Goal: Information Seeking & Learning: Learn about a topic

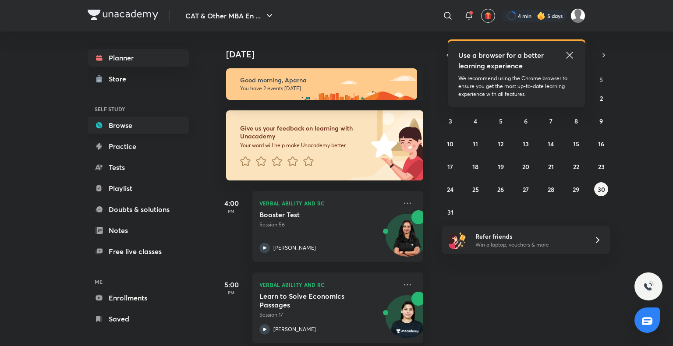
click at [152, 122] on link "Browse" at bounding box center [139, 126] width 102 height 18
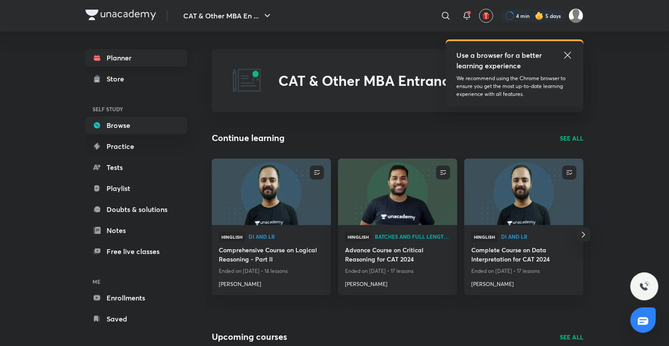
click at [124, 56] on link "Planner" at bounding box center [136, 58] width 102 height 18
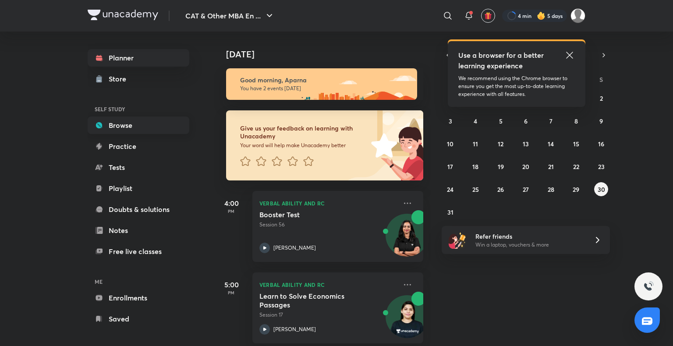
click at [155, 122] on link "Browse" at bounding box center [139, 126] width 102 height 18
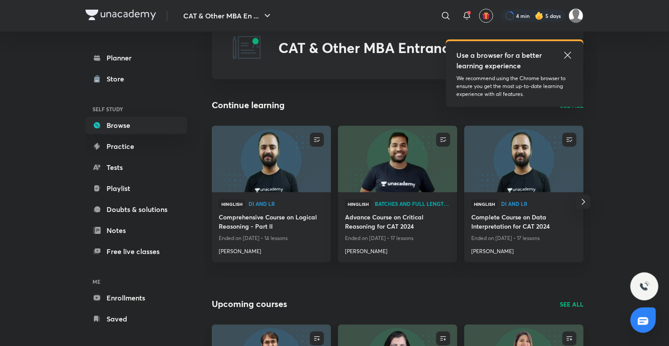
scroll to position [32, 0]
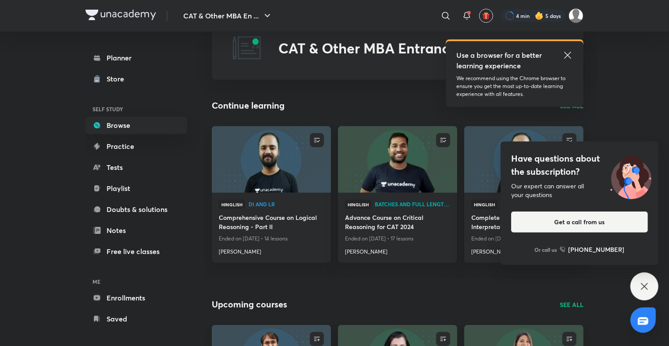
click at [652, 285] on div "Have questions about the subscription? Our expert can answer all your questions…" at bounding box center [644, 287] width 28 height 28
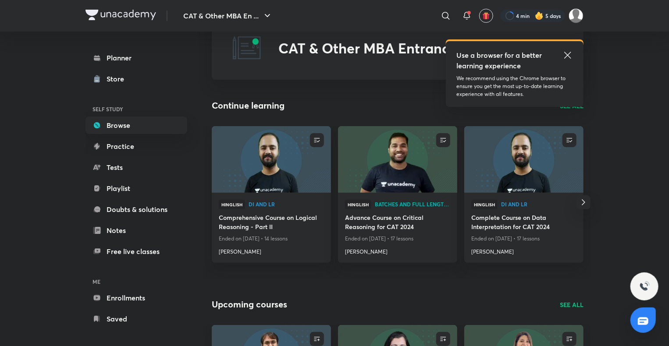
click at [568, 57] on icon at bounding box center [567, 55] width 11 height 11
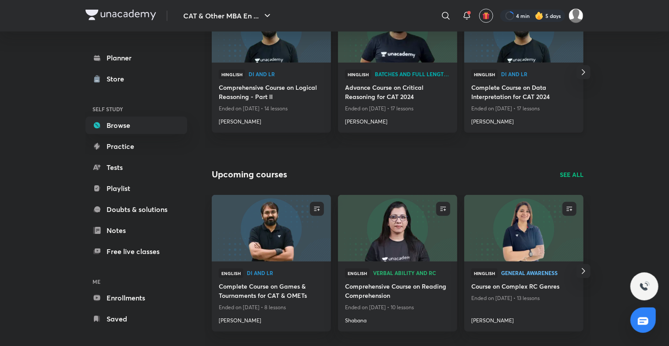
scroll to position [0, 0]
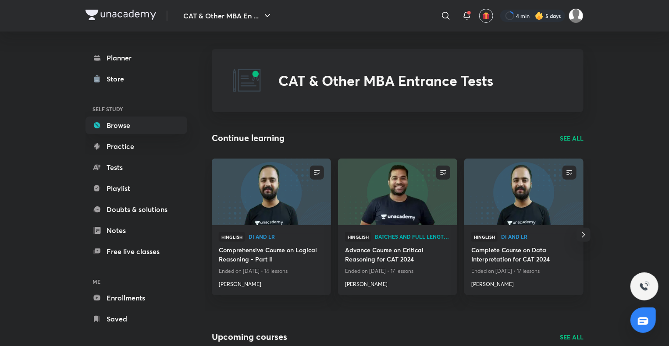
click at [574, 140] on p "SEE ALL" at bounding box center [572, 138] width 24 height 9
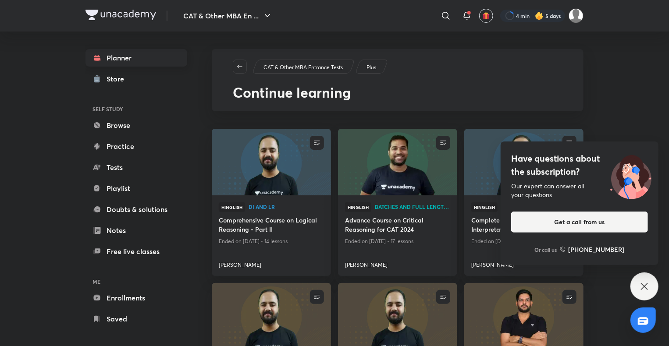
click at [142, 55] on link "Planner" at bounding box center [136, 58] width 102 height 18
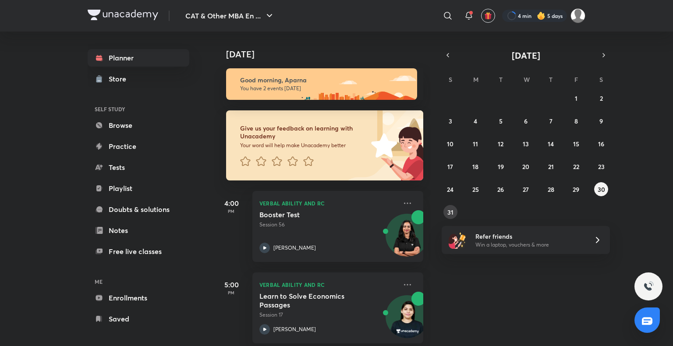
click at [449, 212] on abbr "31" at bounding box center [450, 212] width 6 height 8
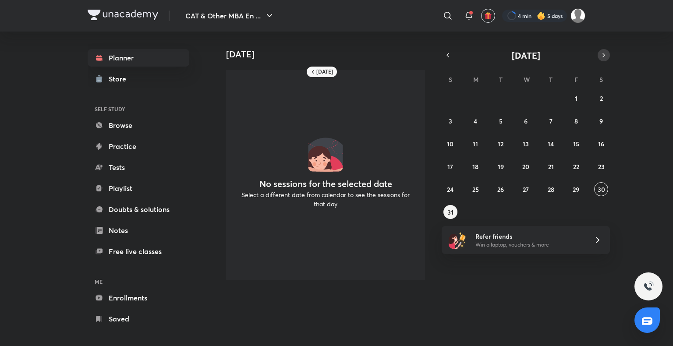
click at [606, 55] on icon "button" at bounding box center [603, 55] width 7 height 8
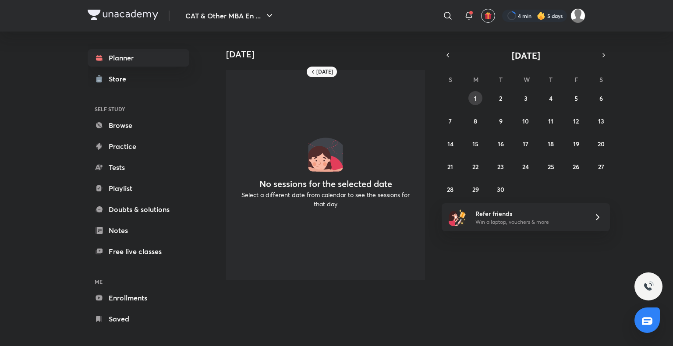
click at [470, 95] on button "1" at bounding box center [475, 98] width 14 height 14
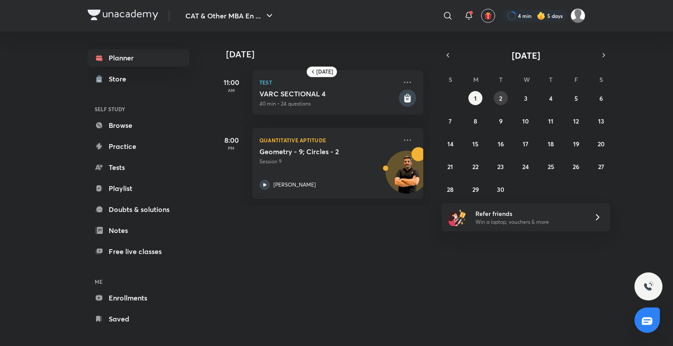
click at [503, 101] on button "2" at bounding box center [501, 98] width 14 height 14
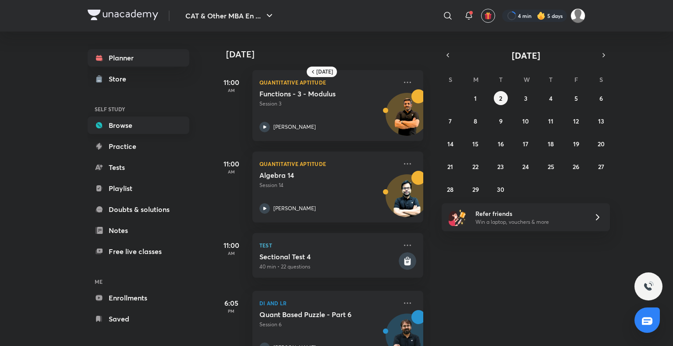
click at [123, 130] on link "Browse" at bounding box center [139, 126] width 102 height 18
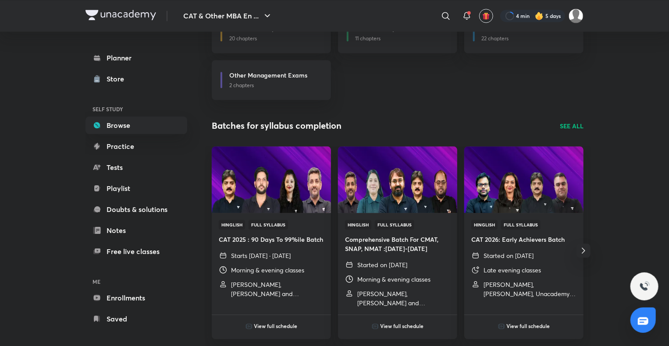
scroll to position [982, 0]
click at [282, 202] on img at bounding box center [270, 179] width 121 height 68
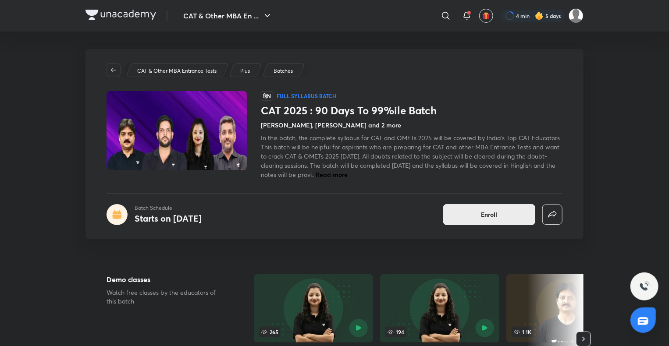
click at [496, 218] on span "Enroll" at bounding box center [489, 214] width 16 height 9
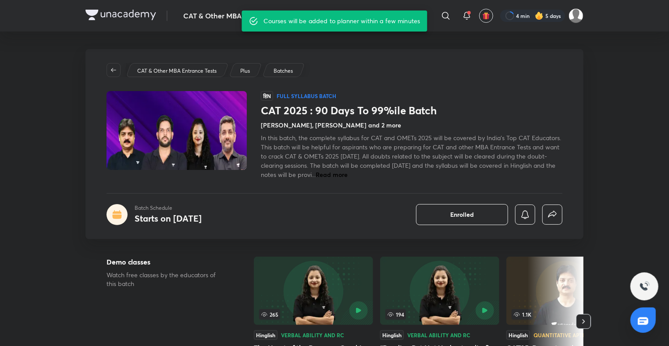
click at [86, 15] on img at bounding box center [120, 15] width 71 height 11
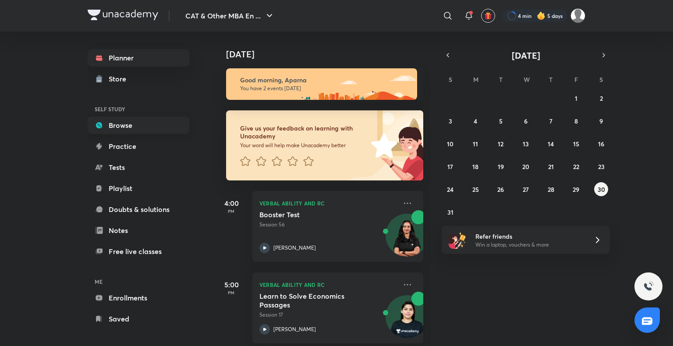
click at [129, 128] on link "Browse" at bounding box center [139, 126] width 102 height 18
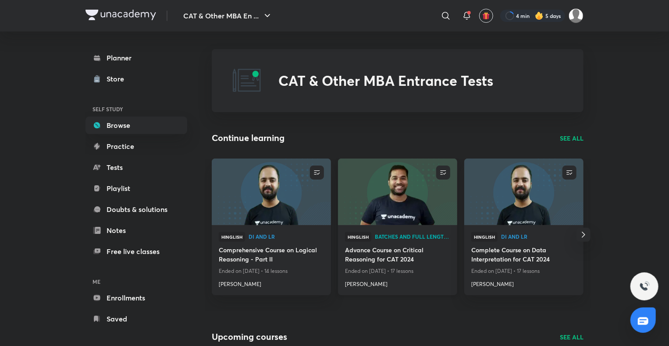
scroll to position [214, 0]
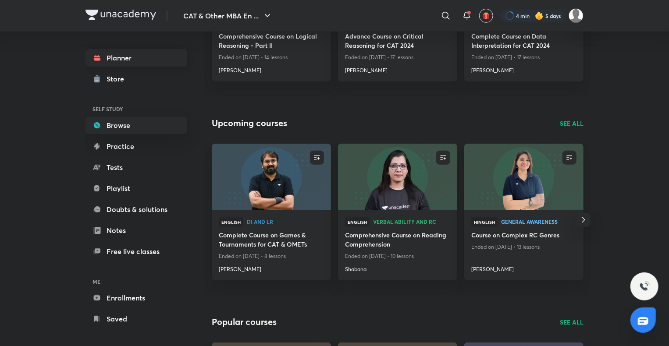
click at [125, 55] on link "Planner" at bounding box center [136, 58] width 102 height 18
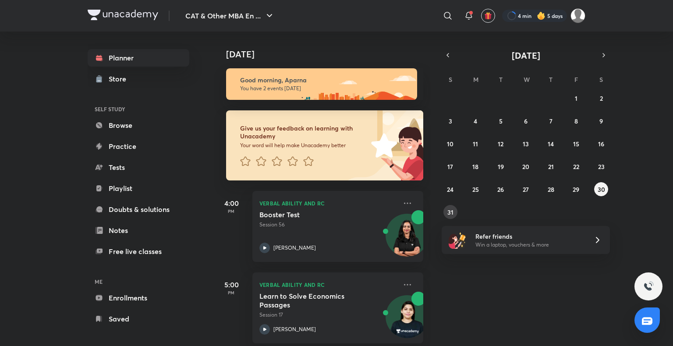
click at [452, 209] on abbr "31" at bounding box center [450, 212] width 6 height 8
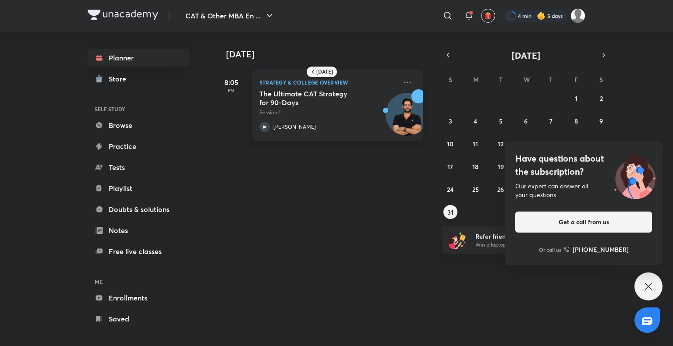
click at [651, 285] on icon at bounding box center [648, 286] width 11 height 11
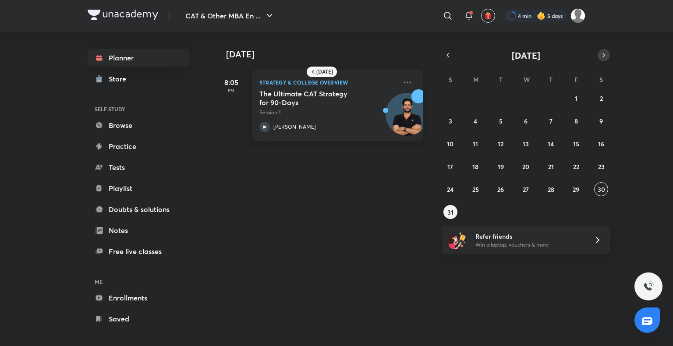
click at [603, 51] on icon "button" at bounding box center [603, 55] width 7 height 8
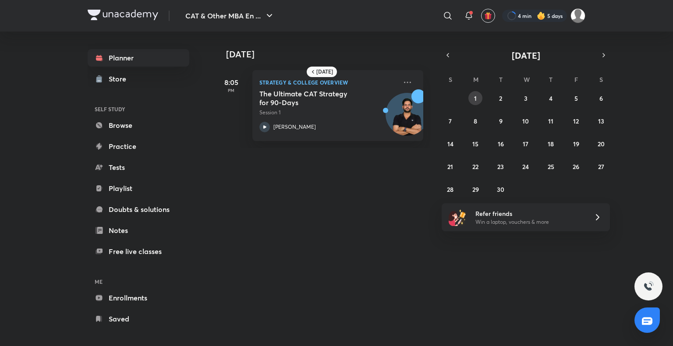
click at [475, 96] on abbr "1" at bounding box center [475, 98] width 3 height 8
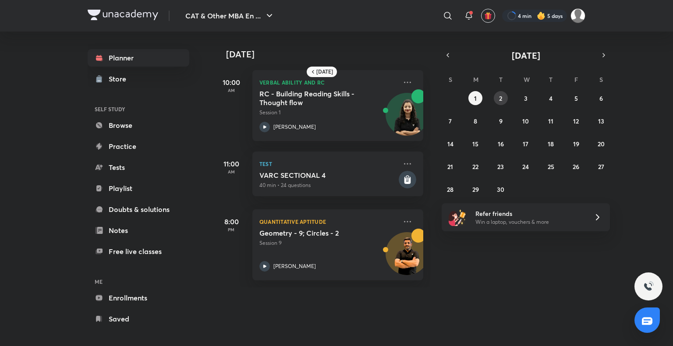
click at [500, 103] on button "2" at bounding box center [501, 98] width 14 height 14
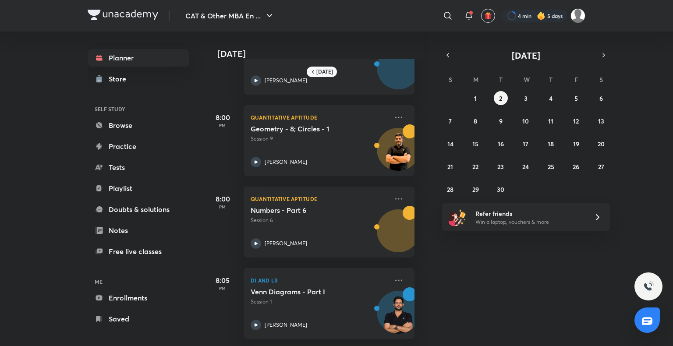
scroll to position [355, 9]
click at [528, 102] on button "3" at bounding box center [526, 98] width 14 height 14
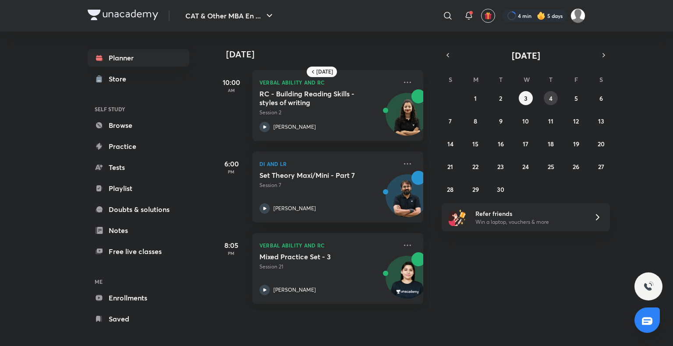
click at [553, 102] on button "4" at bounding box center [551, 98] width 14 height 14
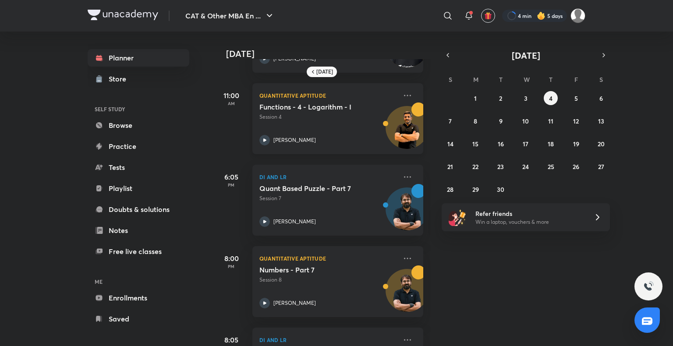
scroll to position [135, 0]
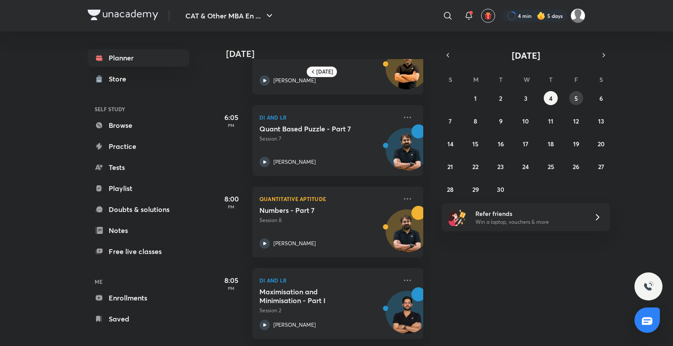
click at [582, 95] on button "5" at bounding box center [576, 98] width 14 height 14
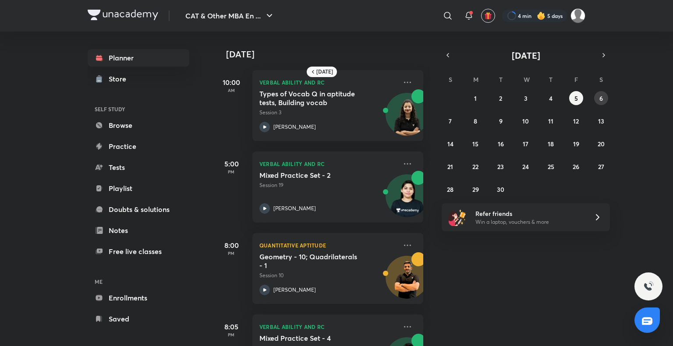
click at [599, 99] on button "6" at bounding box center [601, 98] width 14 height 14
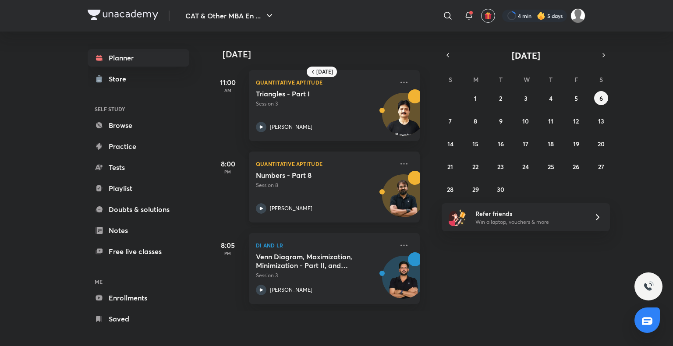
scroll to position [0, 0]
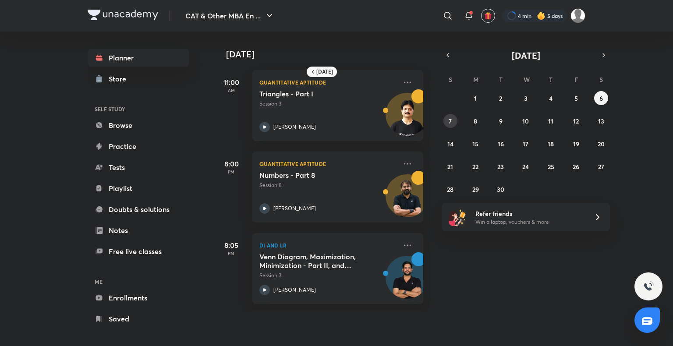
click at [450, 118] on abbr "7" at bounding box center [450, 121] width 3 height 8
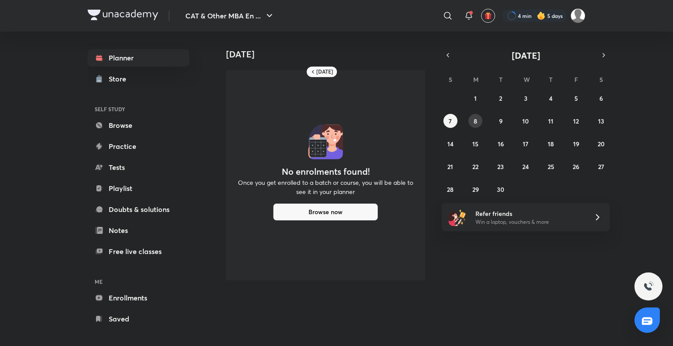
click at [479, 116] on button "8" at bounding box center [475, 121] width 14 height 14
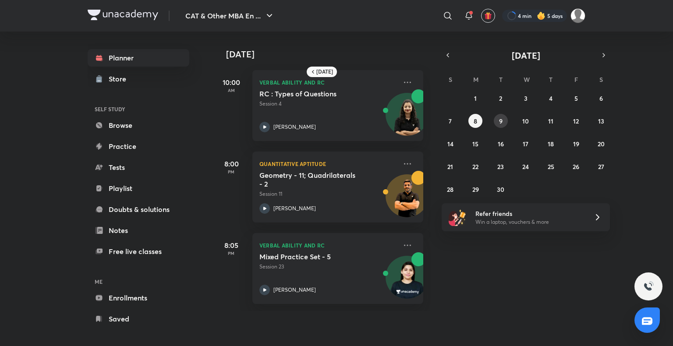
click at [503, 120] on button "9" at bounding box center [501, 121] width 14 height 14
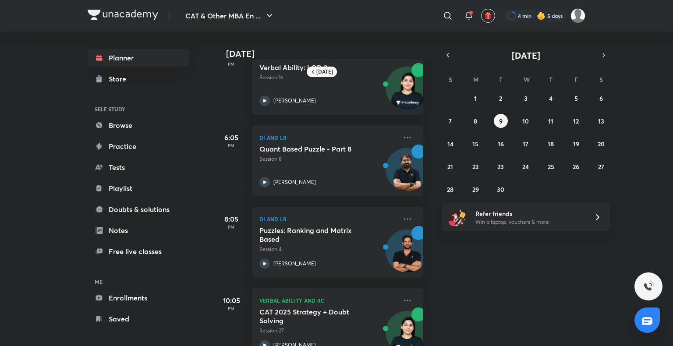
scroll to position [216, 0]
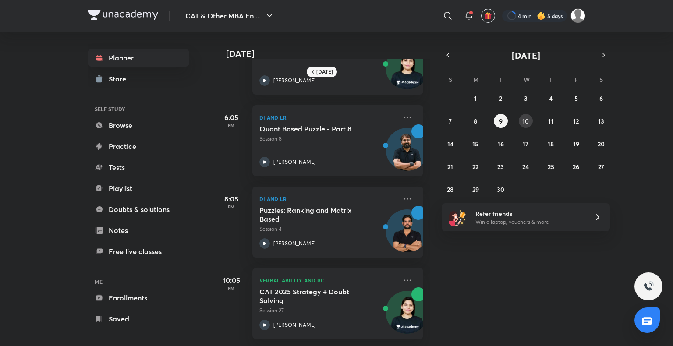
click at [521, 120] on button "10" at bounding box center [526, 121] width 14 height 14
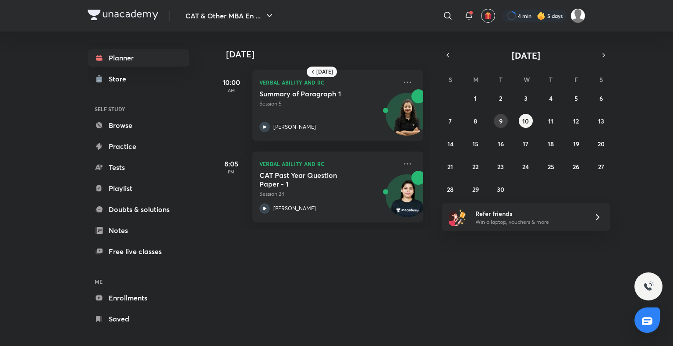
click at [504, 124] on button "9" at bounding box center [501, 121] width 14 height 14
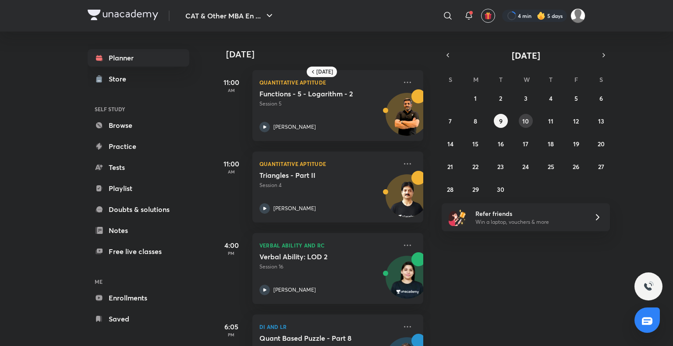
click at [521, 120] on button "10" at bounding box center [526, 121] width 14 height 14
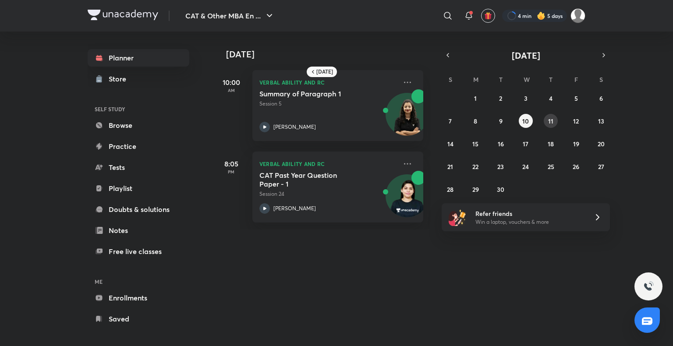
click at [554, 120] on button "11" at bounding box center [551, 121] width 14 height 14
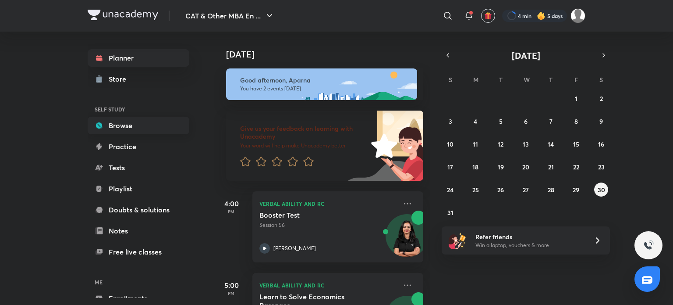
click at [117, 132] on link "Browse" at bounding box center [139, 126] width 102 height 18
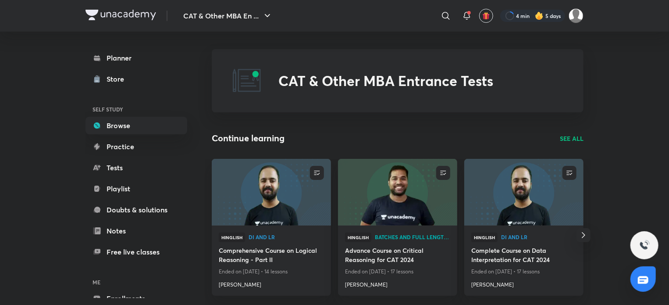
click at [563, 136] on p "SEE ALL" at bounding box center [572, 138] width 24 height 9
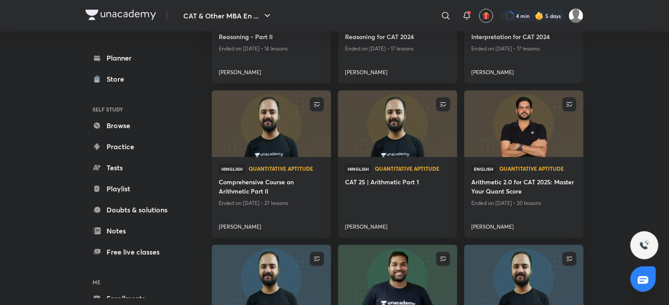
scroll to position [194, 0]
click at [405, 149] on img at bounding box center [397, 123] width 121 height 68
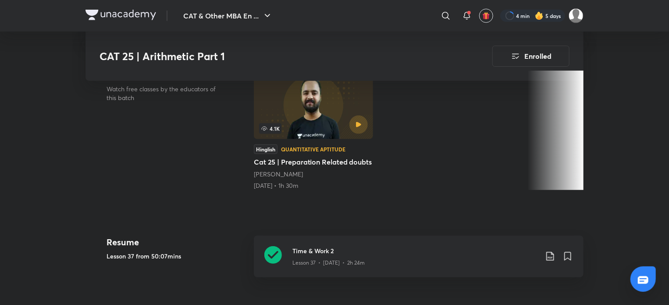
scroll to position [351, 0]
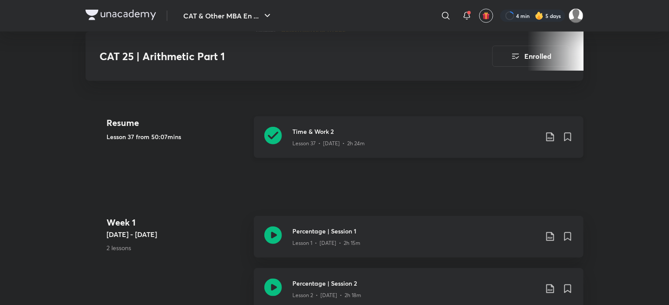
click at [284, 134] on div "Time & Work 2 Lesson 37 • Mar 19 • 2h 24m" at bounding box center [419, 137] width 330 height 42
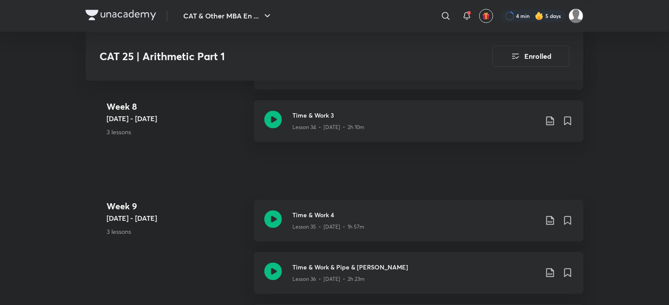
scroll to position [2623, 0]
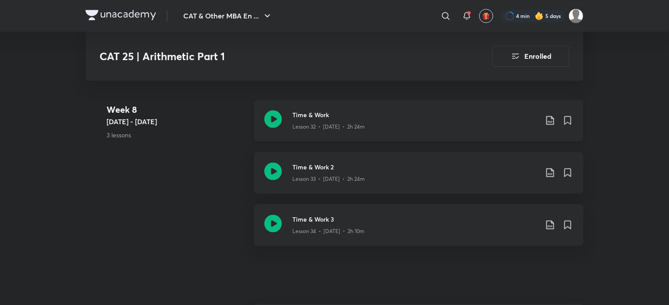
click at [271, 113] on icon at bounding box center [273, 119] width 18 height 18
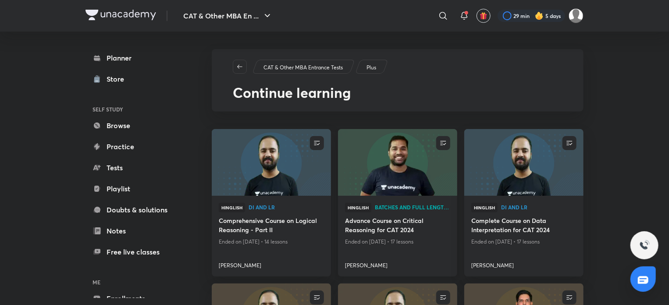
scroll to position [155, 0]
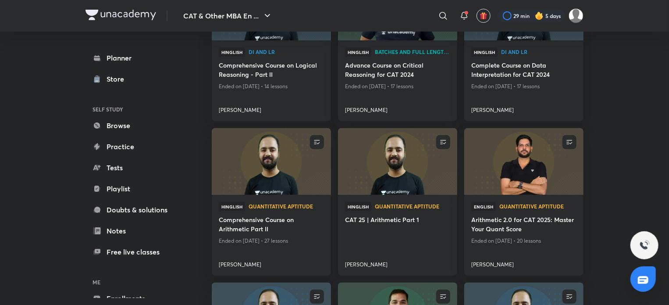
click at [417, 172] on img at bounding box center [397, 162] width 121 height 68
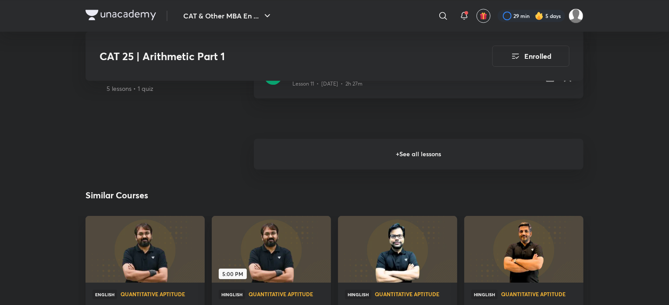
scroll to position [1281, 0]
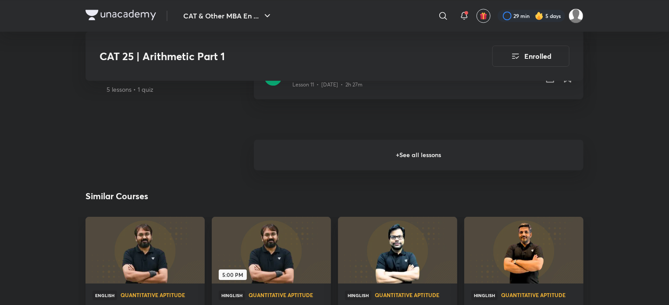
click at [418, 152] on h6 "+ See all lessons" at bounding box center [419, 154] width 330 height 31
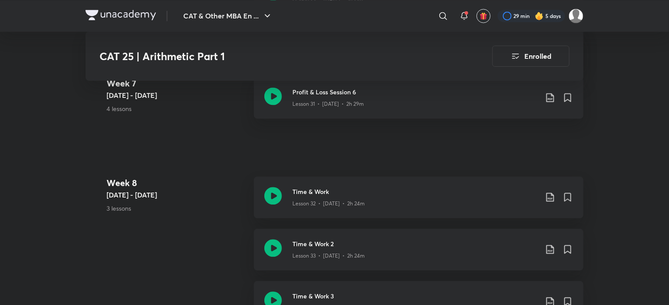
scroll to position [2546, 0]
click at [281, 244] on icon at bounding box center [273, 249] width 18 height 18
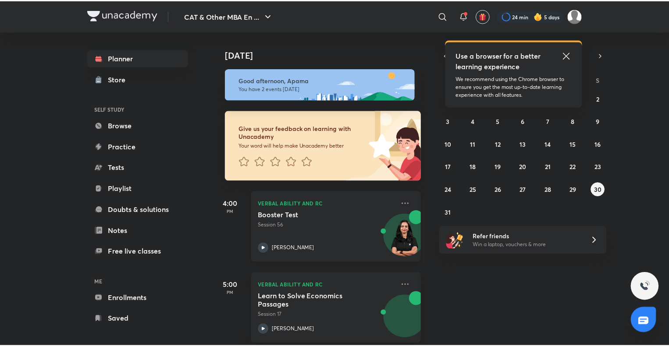
scroll to position [11, 0]
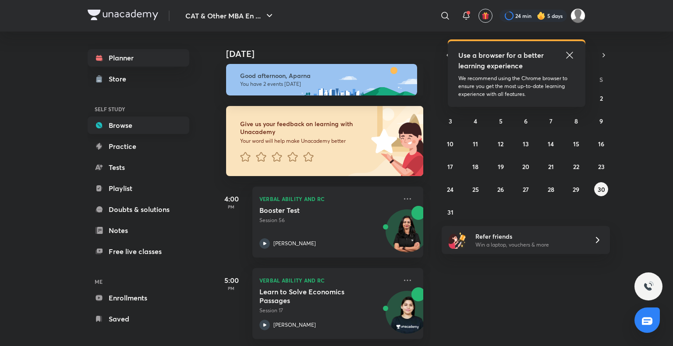
click at [151, 131] on link "Browse" at bounding box center [139, 126] width 102 height 18
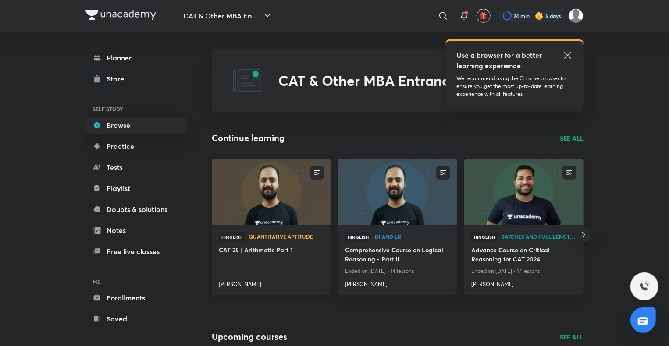
click at [272, 193] on img at bounding box center [270, 192] width 121 height 68
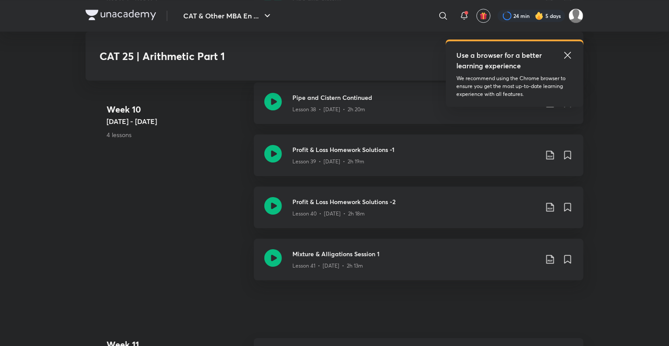
scroll to position [3051, 0]
